Goal: Navigation & Orientation: Find specific page/section

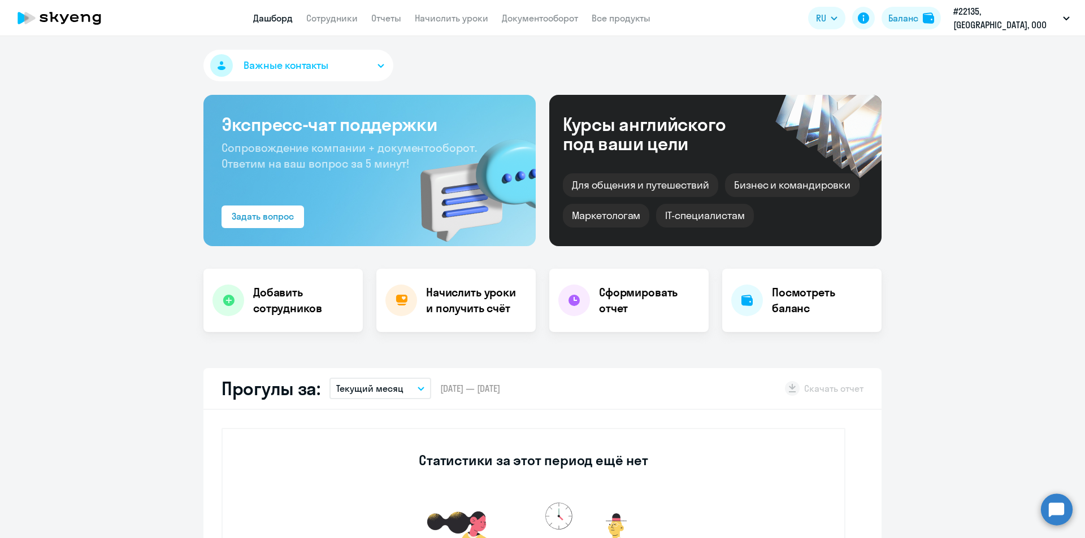
select select "30"
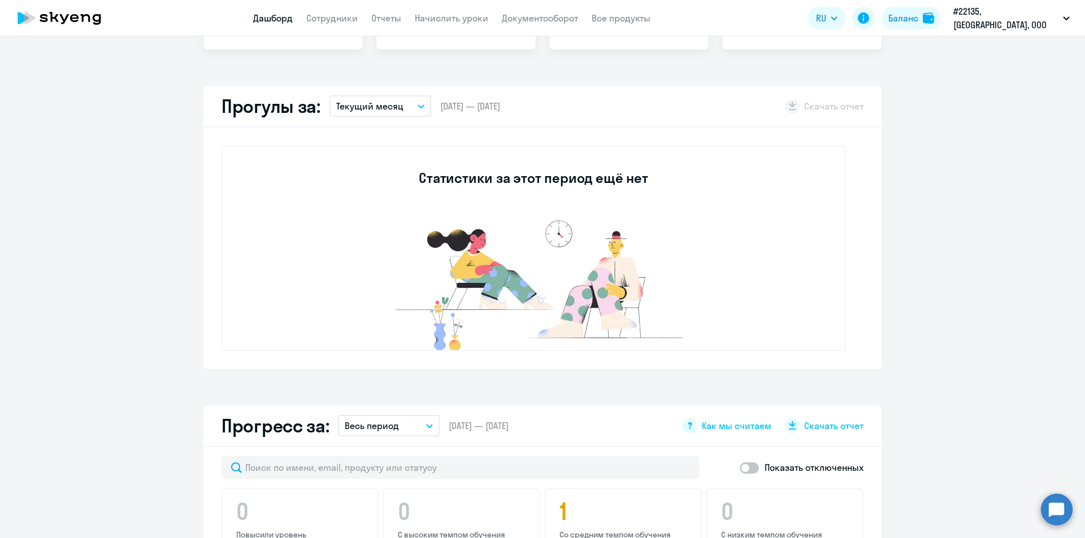
scroll to position [169, 0]
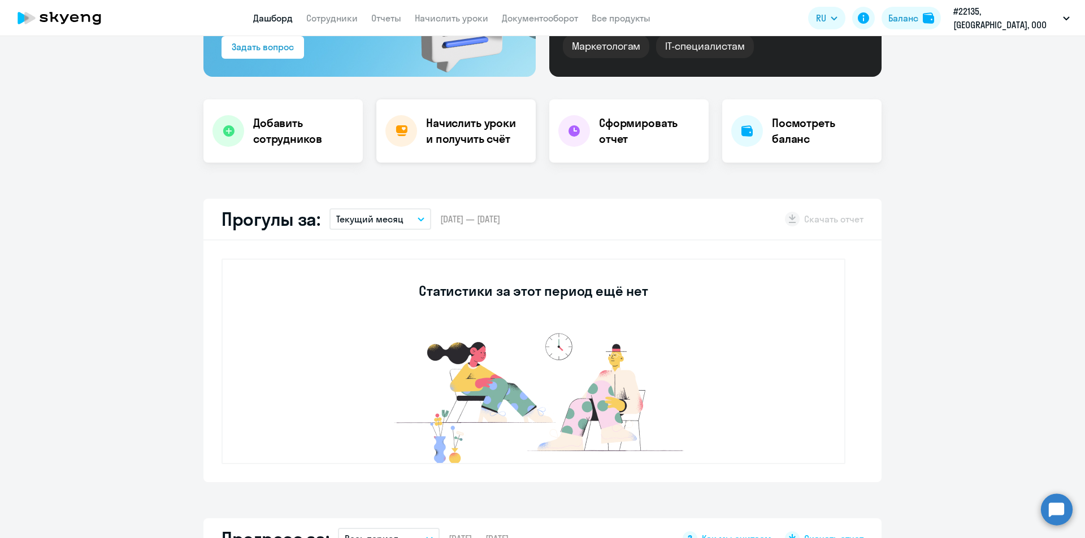
click at [463, 129] on h4 "Начислить уроки и получить счёт" at bounding box center [475, 131] width 98 height 32
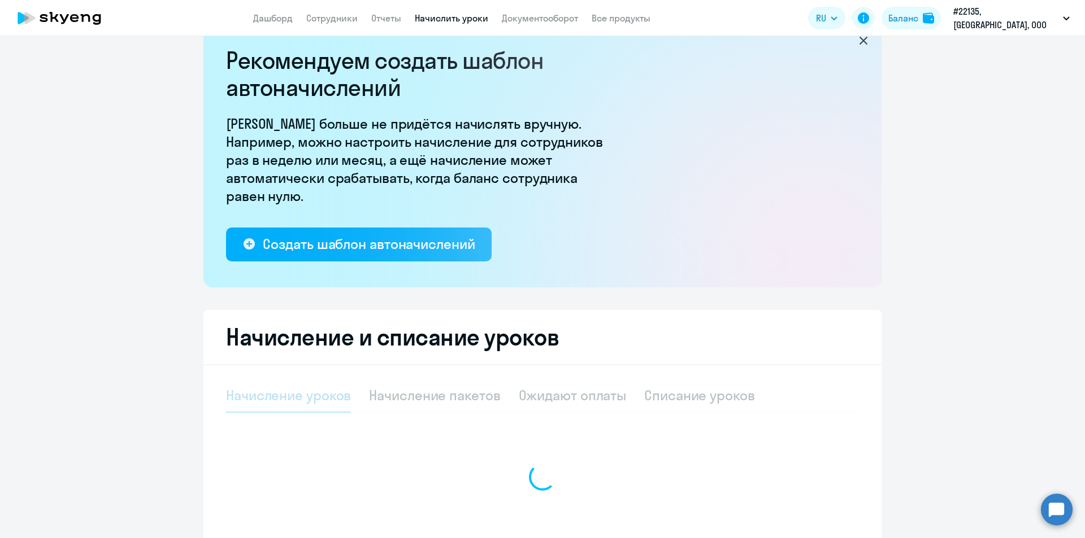
select select "10"
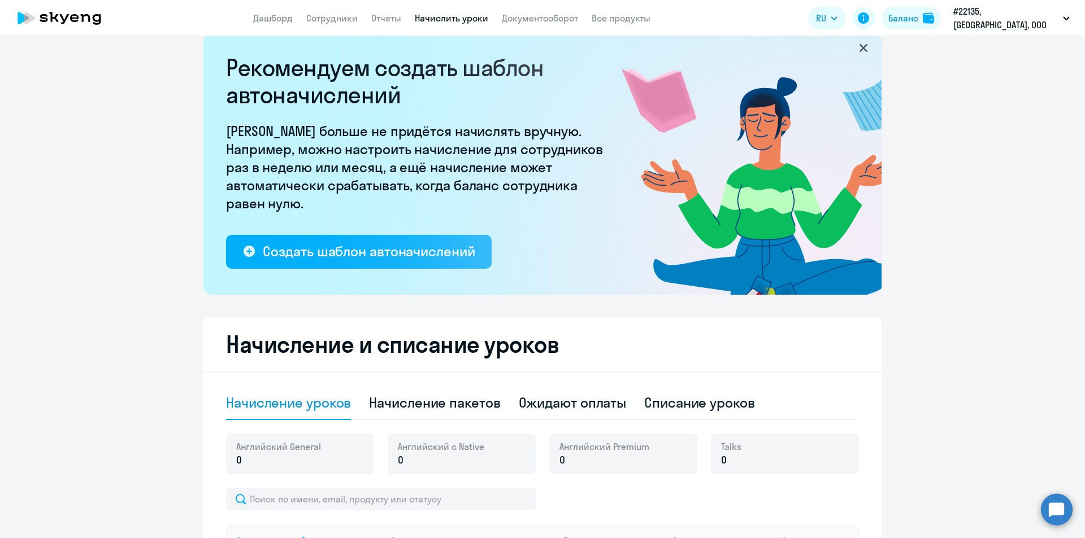
scroll to position [0, 0]
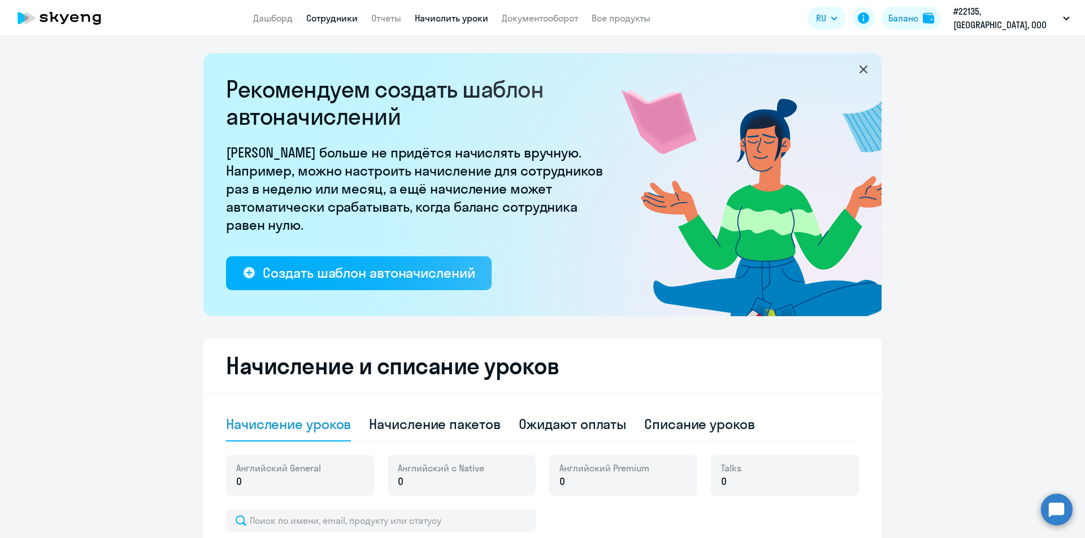
click at [340, 18] on link "Сотрудники" at bounding box center [331, 17] width 51 height 11
select select "30"
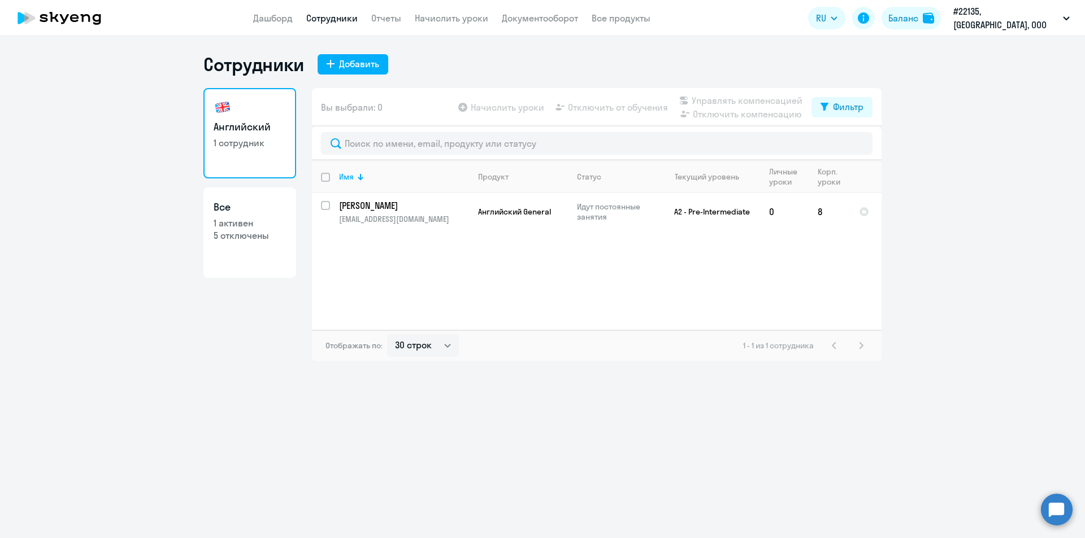
click at [245, 221] on p "1 активен" at bounding box center [250, 223] width 72 height 12
select select "30"
